Goal: Task Accomplishment & Management: Manage account settings

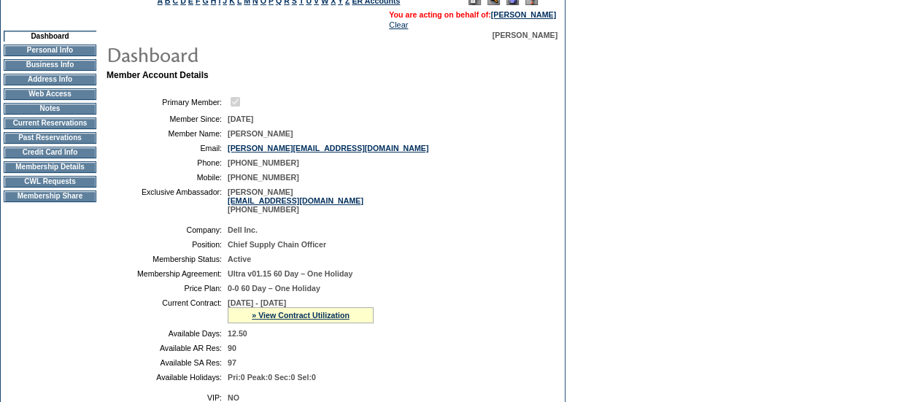
scroll to position [113, 0]
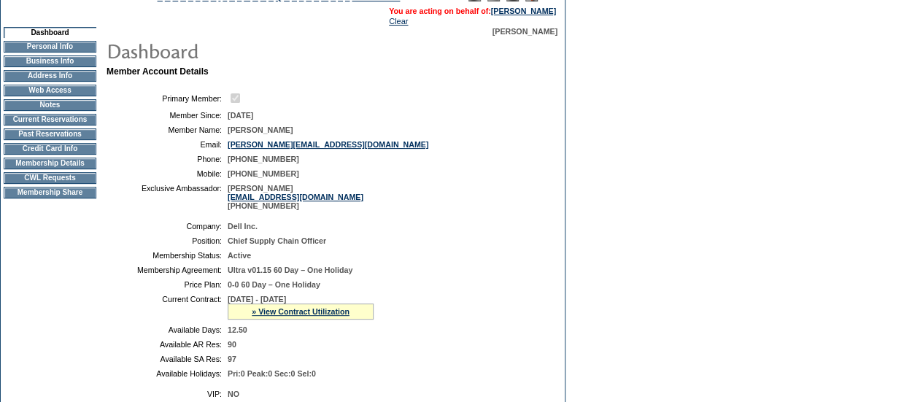
click at [53, 125] on td "Current Reservations" at bounding box center [50, 120] width 93 height 12
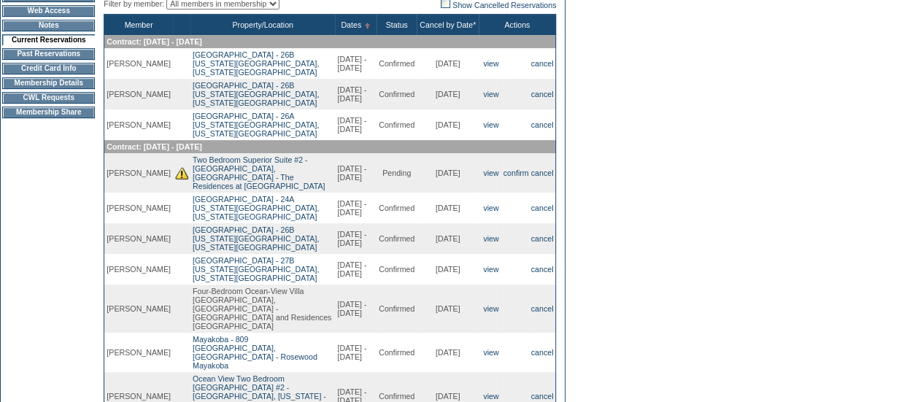
scroll to position [196, 0]
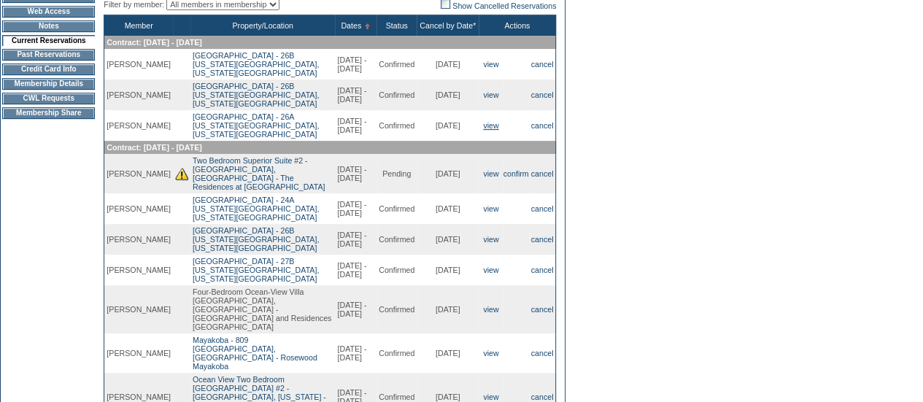
click at [483, 130] on link "view" at bounding box center [490, 125] width 15 height 9
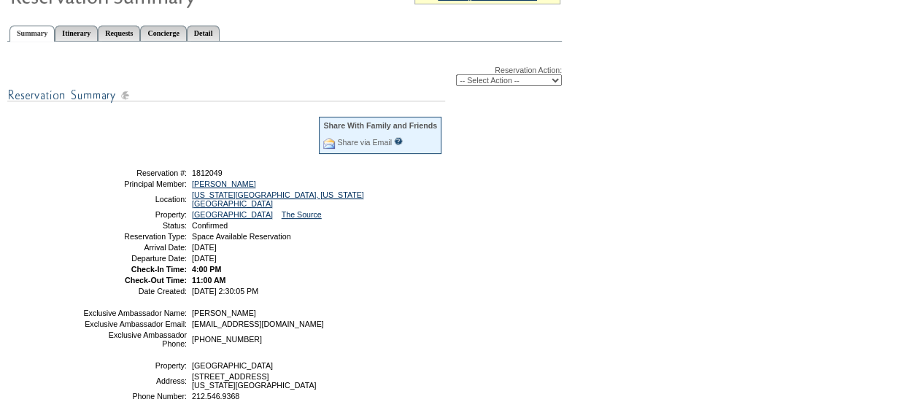
scroll to position [152, 0]
click at [484, 79] on select "-- Select Action -- Modify Reservation Dates Modify Reservation Cost Modify Occ…" at bounding box center [509, 80] width 106 height 12
select select "ChangeDates"
click at [456, 75] on select "-- Select Action -- Modify Reservation Dates Modify Reservation Cost Modify Occ…" at bounding box center [509, 80] width 106 height 12
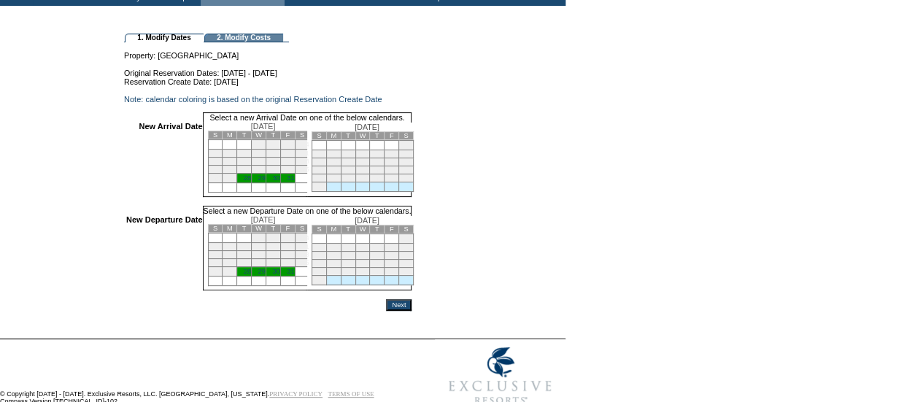
scroll to position [97, 0]
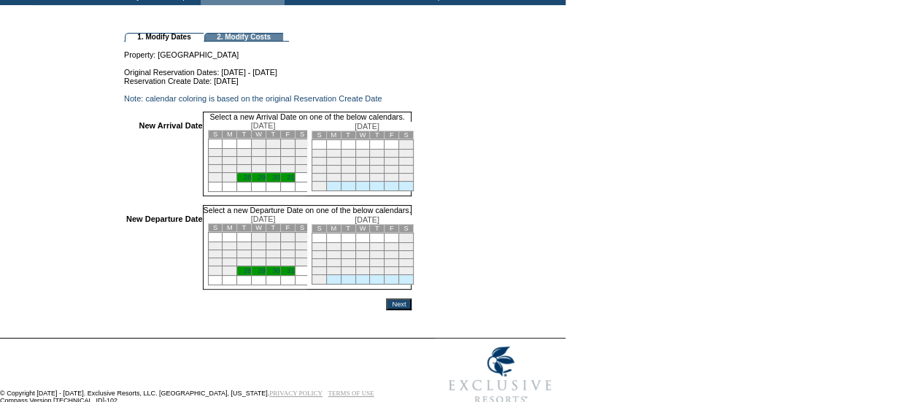
click at [251, 181] on link "28" at bounding box center [247, 177] width 7 height 7
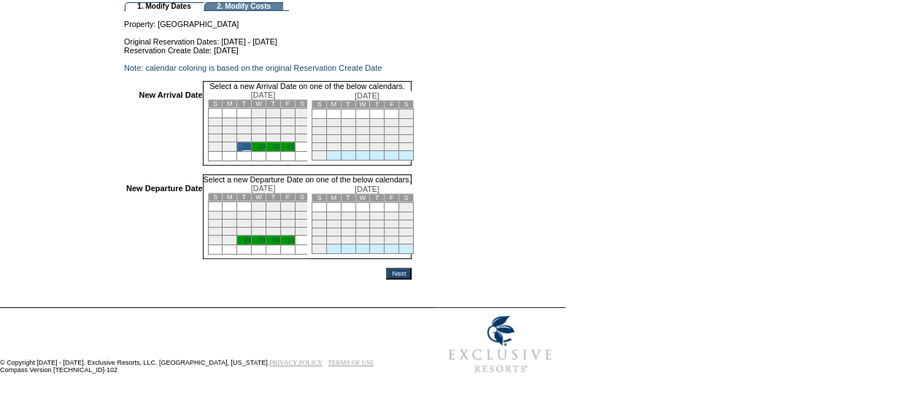
scroll to position [144, 0]
click at [279, 239] on link "30" at bounding box center [275, 239] width 7 height 7
